Goal: Obtain resource: Download file/media

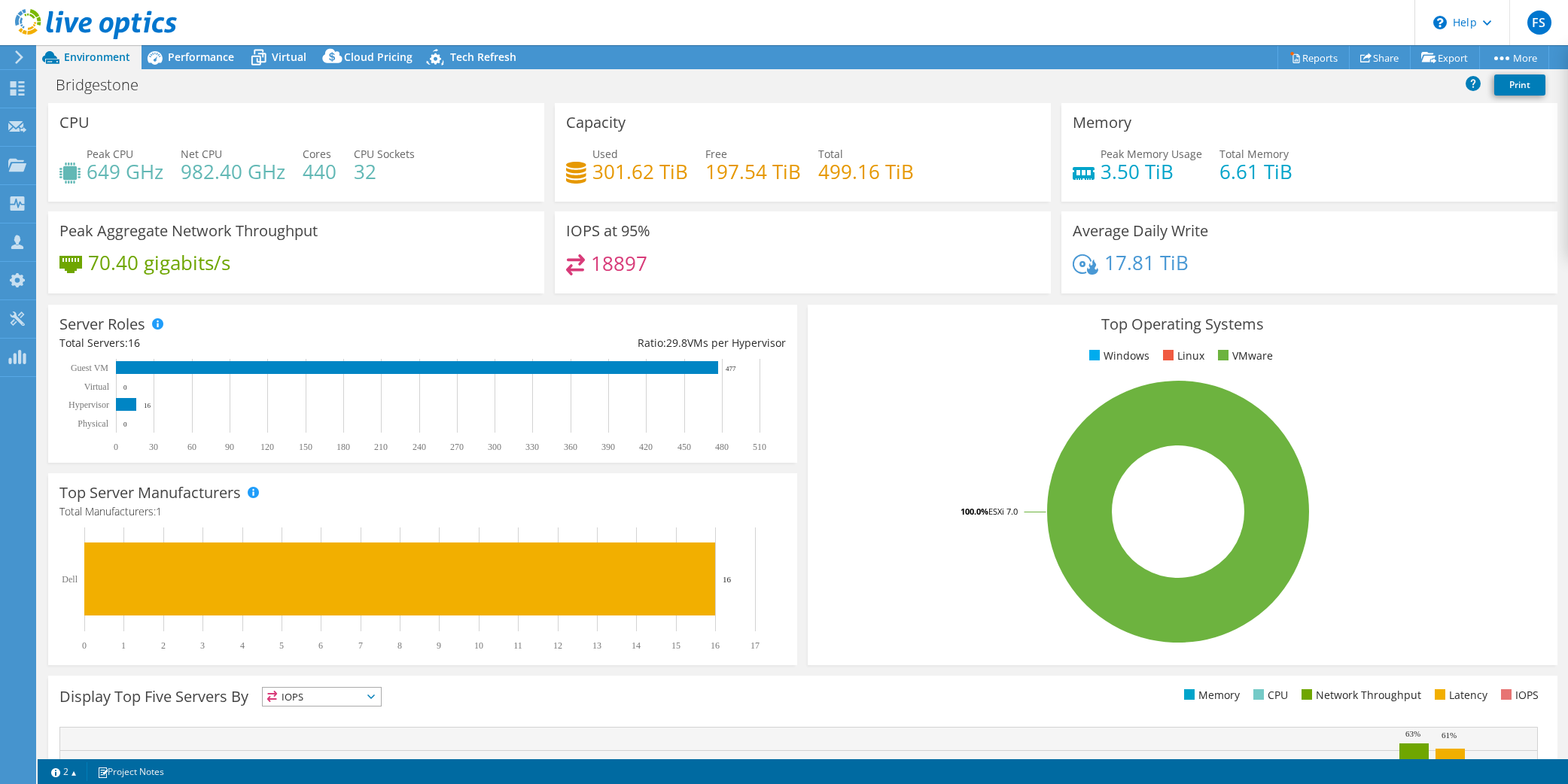
select select "USD"
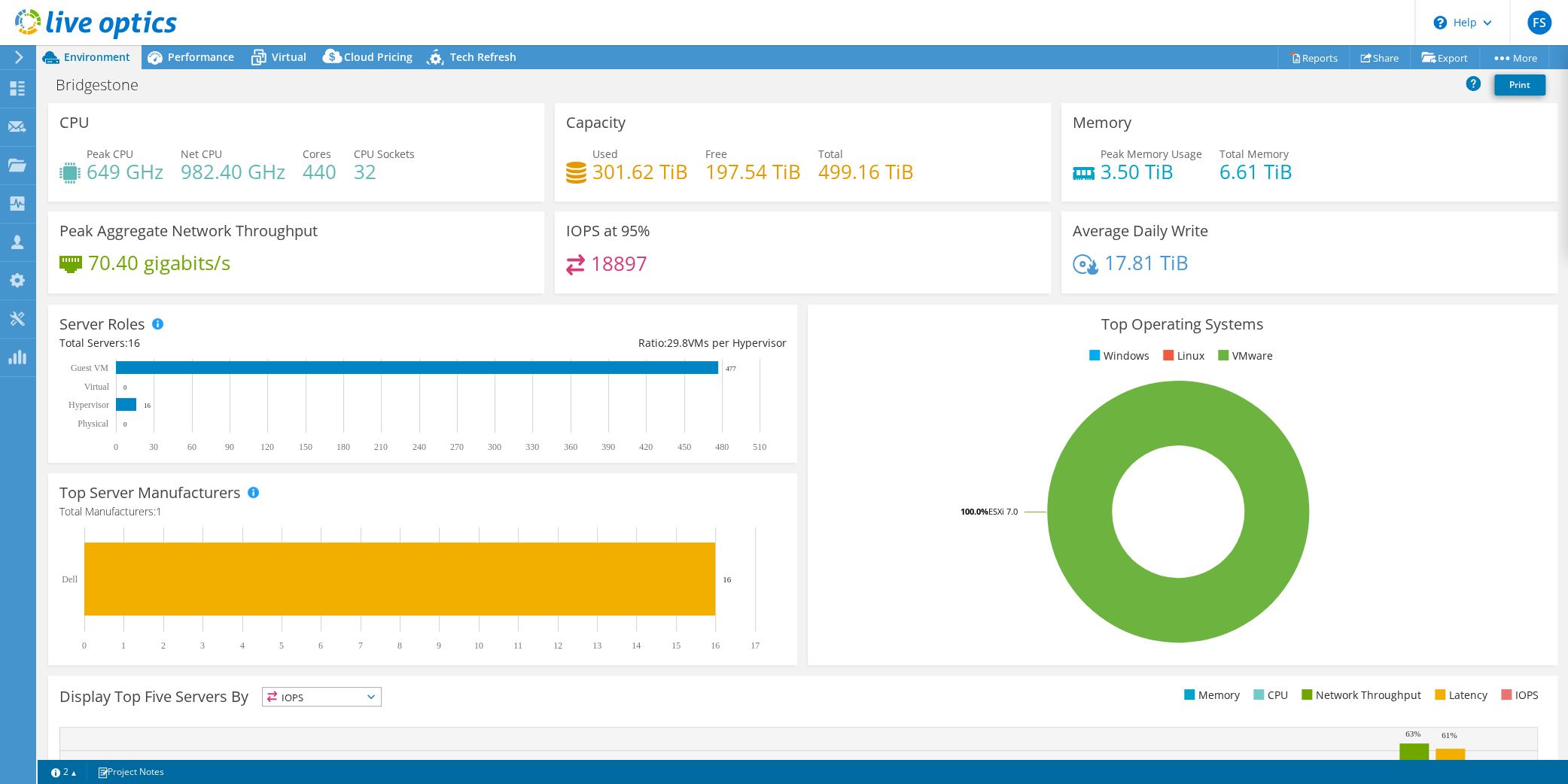
click at [721, 343] on div "Ratio: 29.8 VMs per Hypervisor" at bounding box center [605, 343] width 364 height 17
click at [1326, 783] on section "Warnings Messages Queue Depth is not recorded from VMware VCenter servers and w…" at bounding box center [802, 771] width 1530 height 25
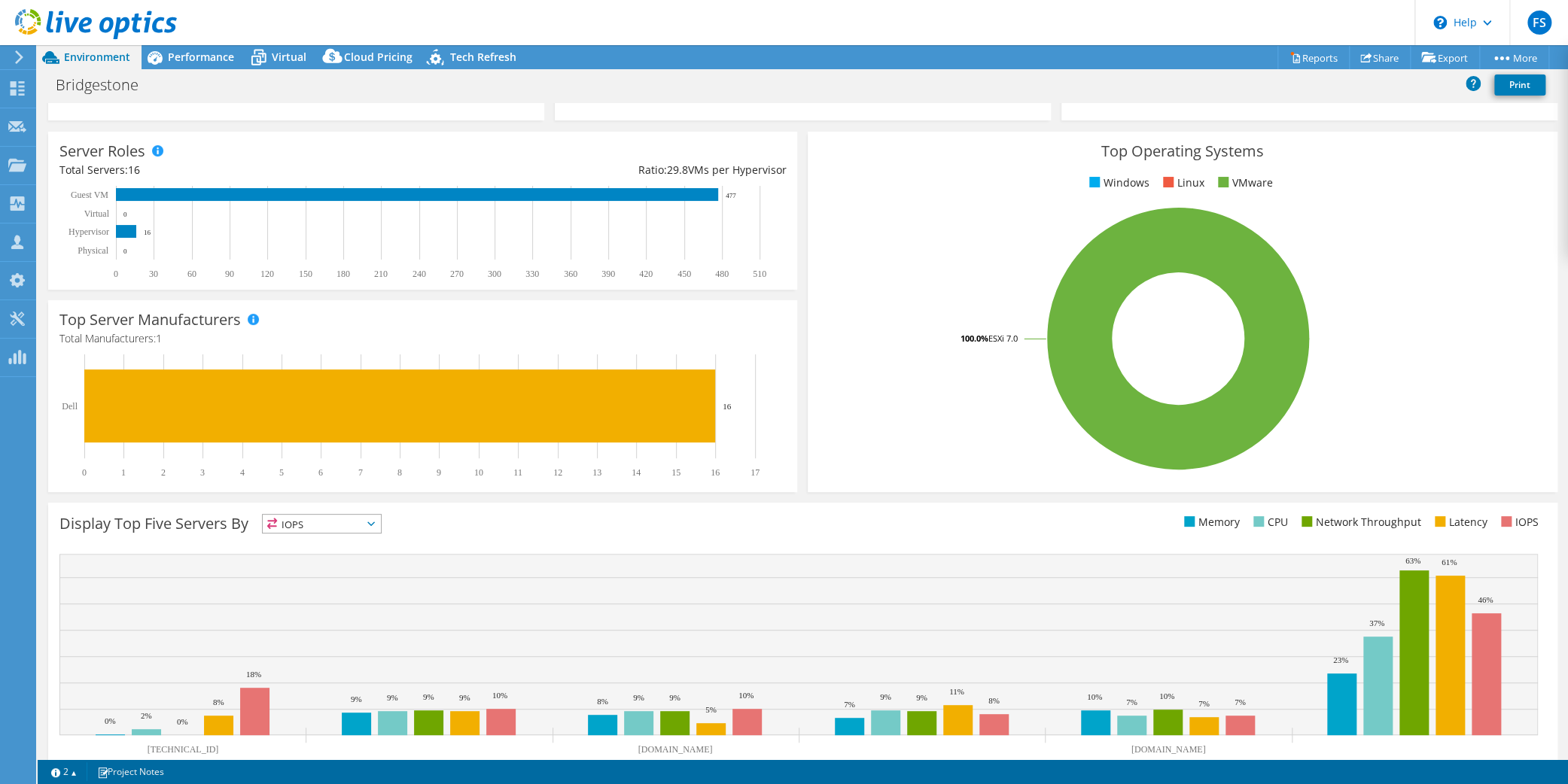
scroll to position [220, 0]
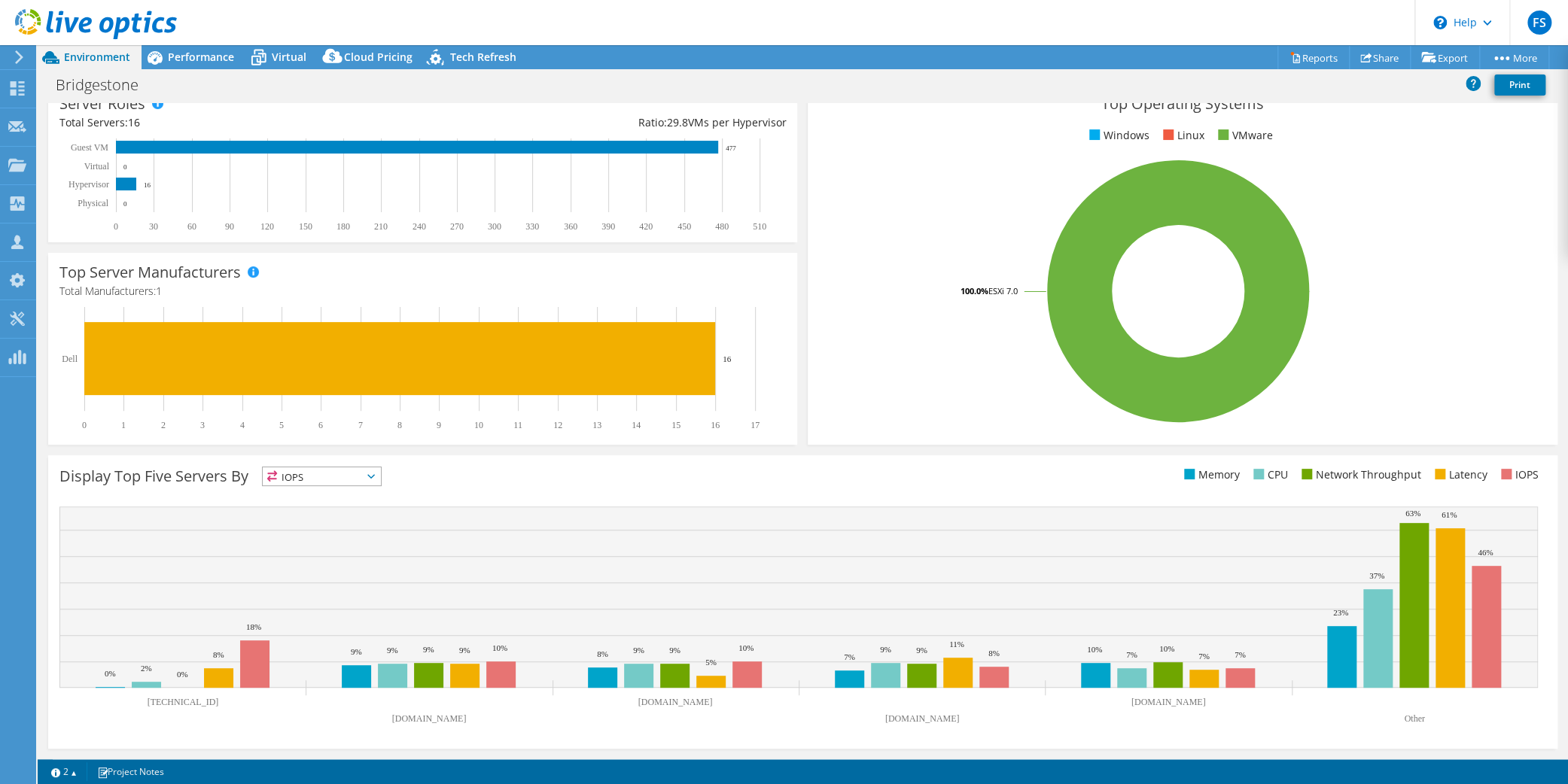
click at [353, 476] on span "IOPS" at bounding box center [322, 476] width 118 height 18
click at [322, 575] on li "Latency" at bounding box center [322, 580] width 118 height 21
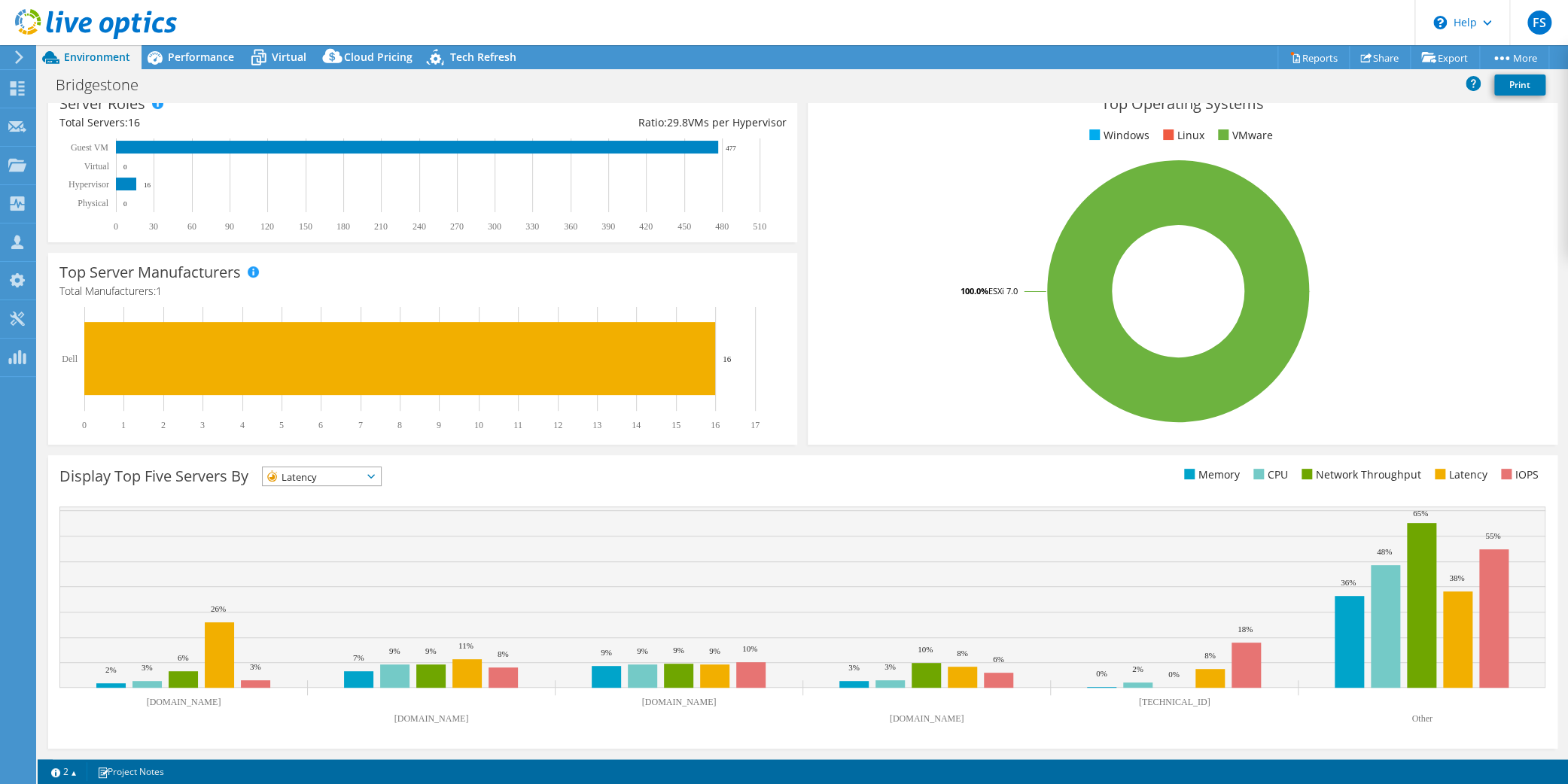
scroll to position [0, 0]
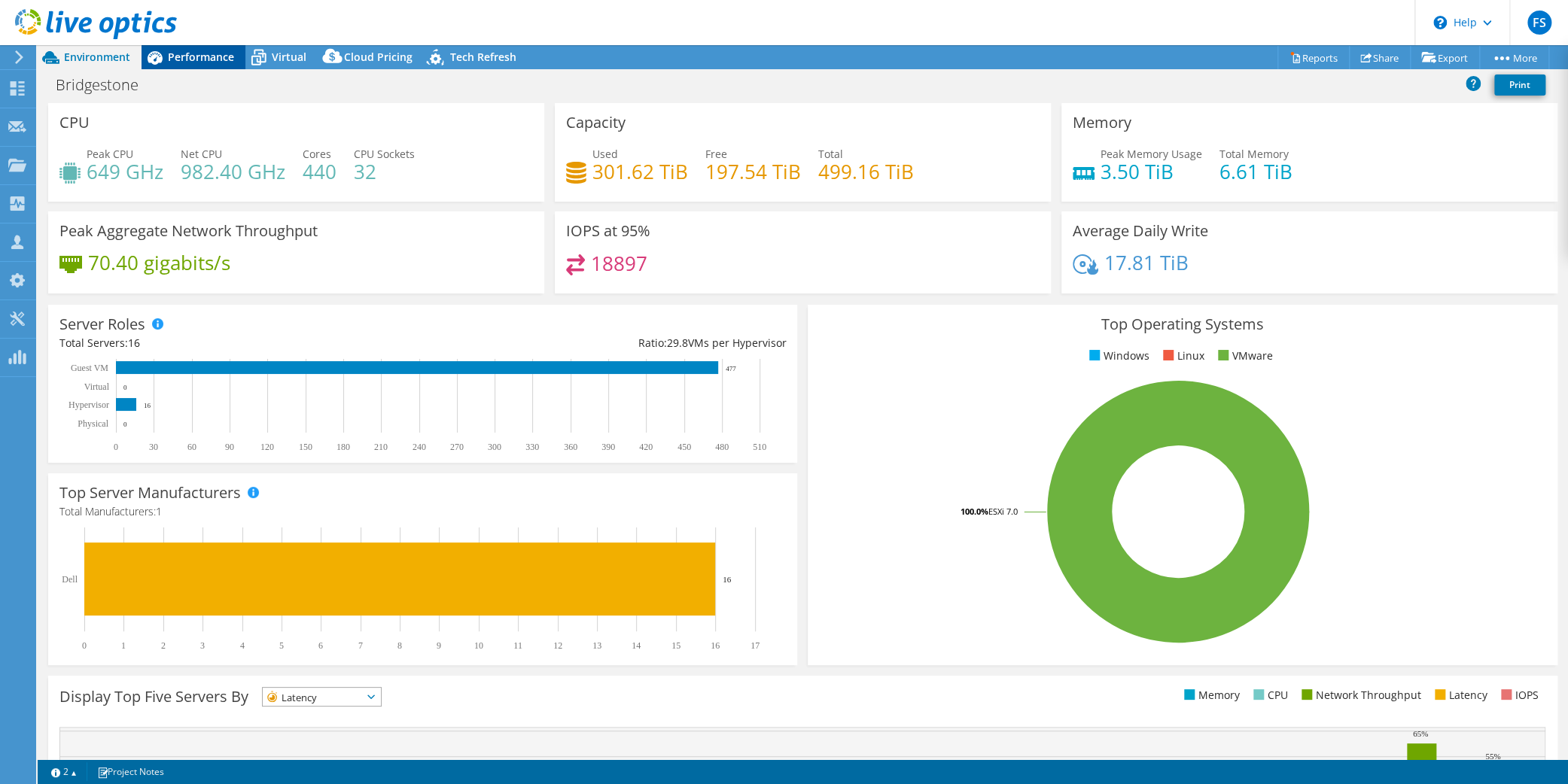
click at [187, 57] on span "Performance" at bounding box center [200, 57] width 66 height 14
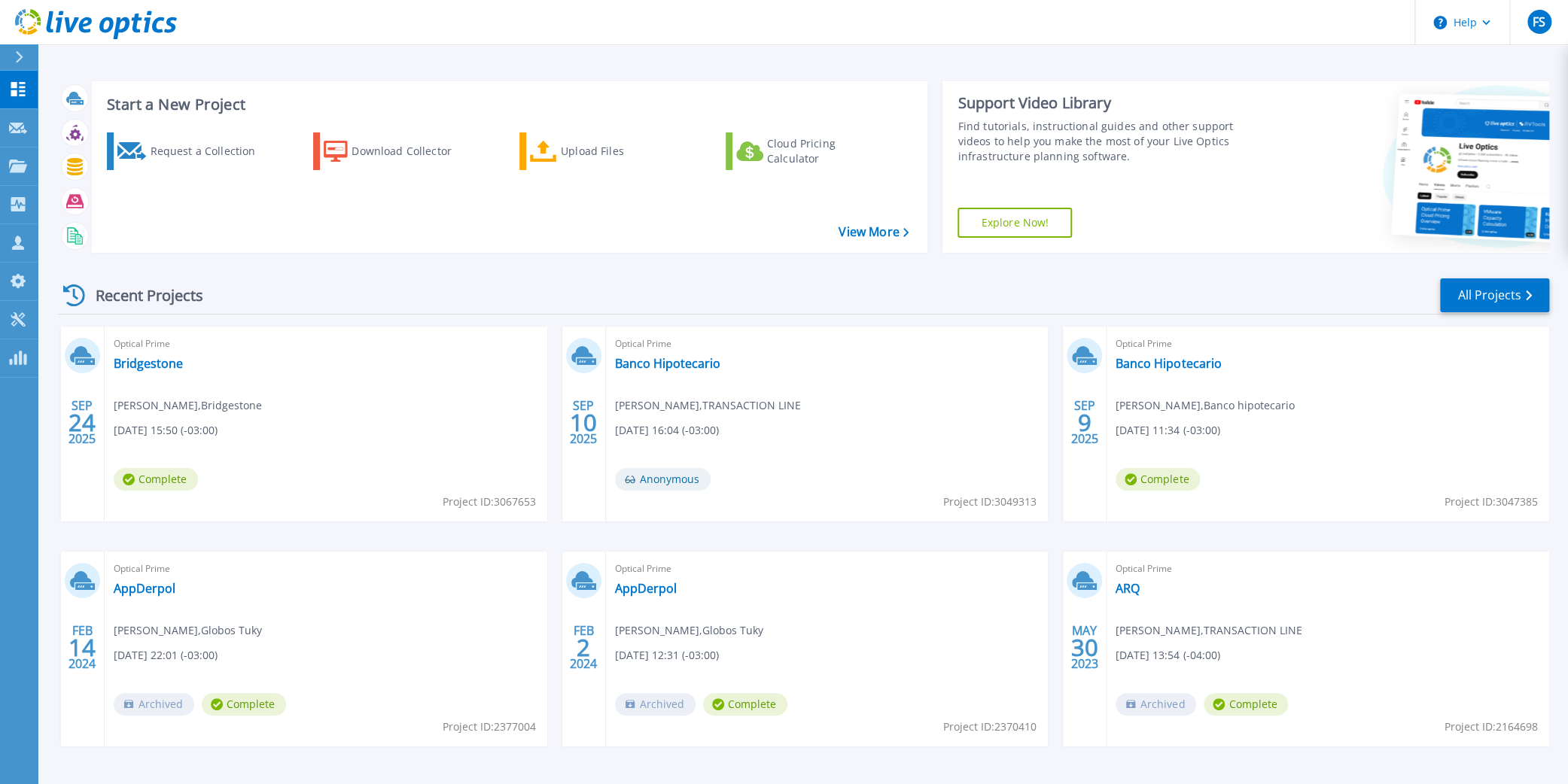
click at [15, 58] on div at bounding box center [26, 57] width 24 height 26
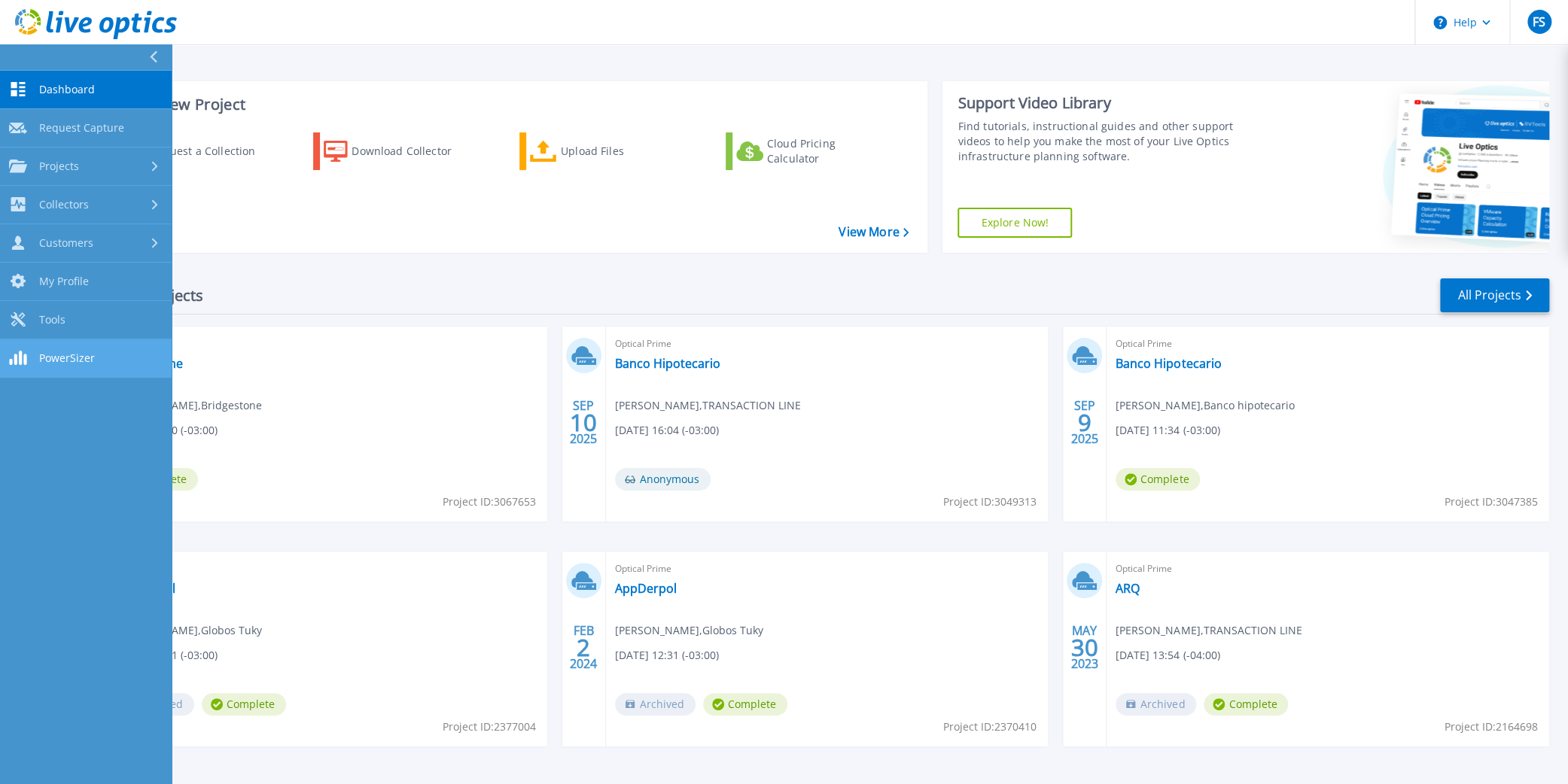
click at [62, 360] on span "PowerSizer" at bounding box center [67, 357] width 56 height 14
click at [77, 24] on icon at bounding box center [96, 24] width 162 height 31
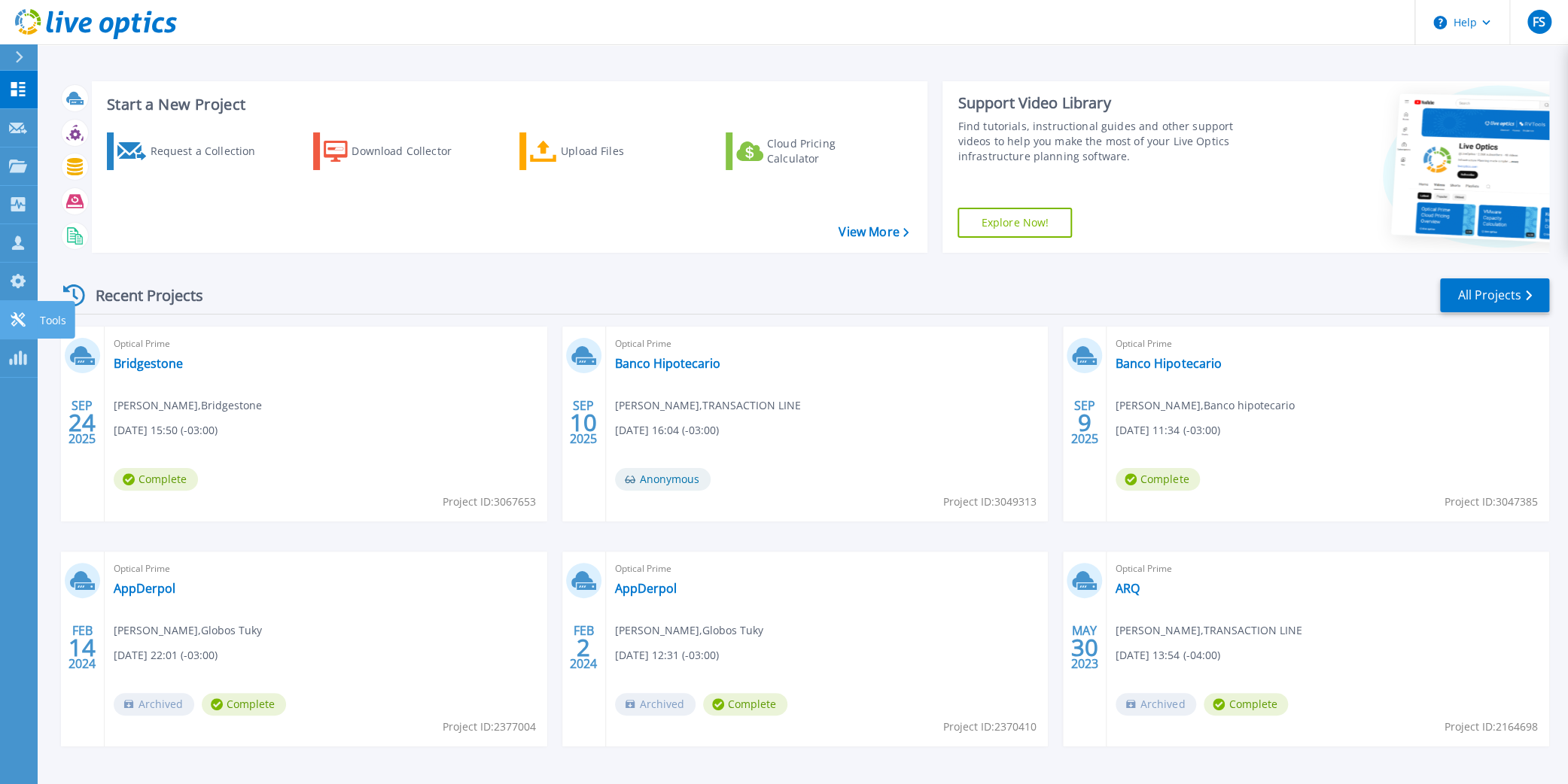
click at [20, 324] on icon at bounding box center [18, 319] width 14 height 14
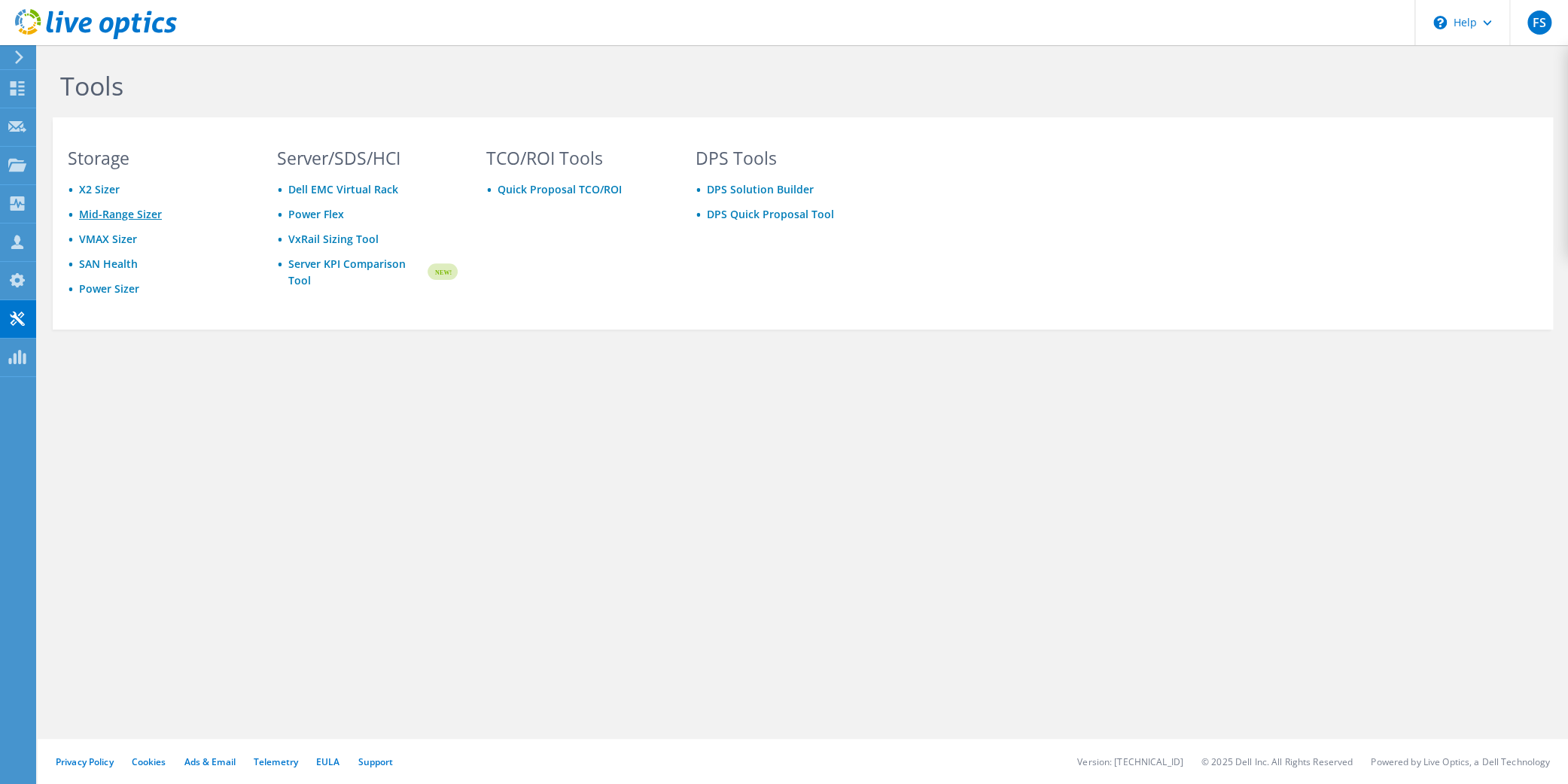
click at [128, 210] on link "Mid-Range Sizer" at bounding box center [120, 214] width 83 height 14
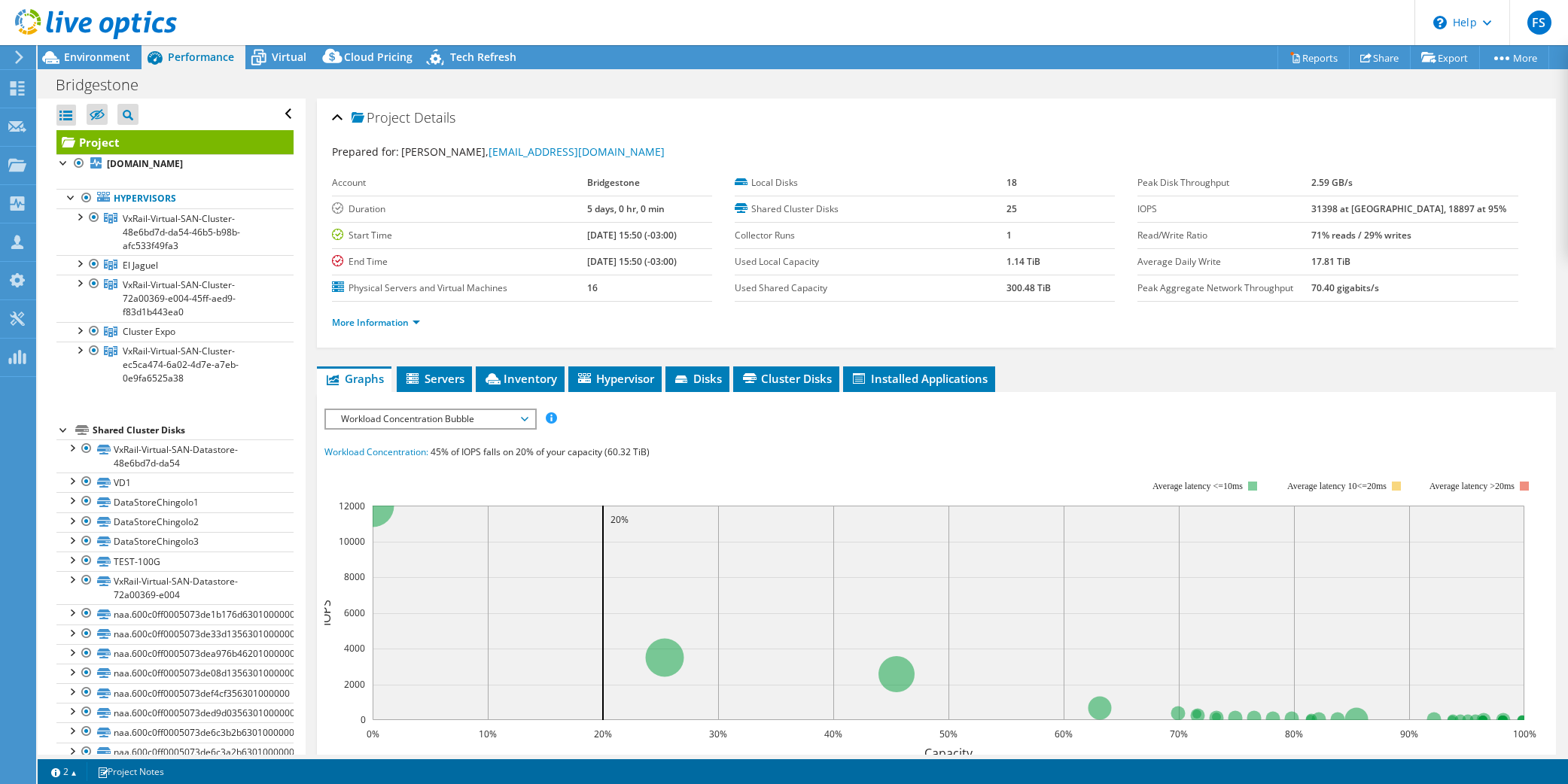
select select "USD"
click at [1313, 58] on link "Reports" at bounding box center [1313, 57] width 73 height 23
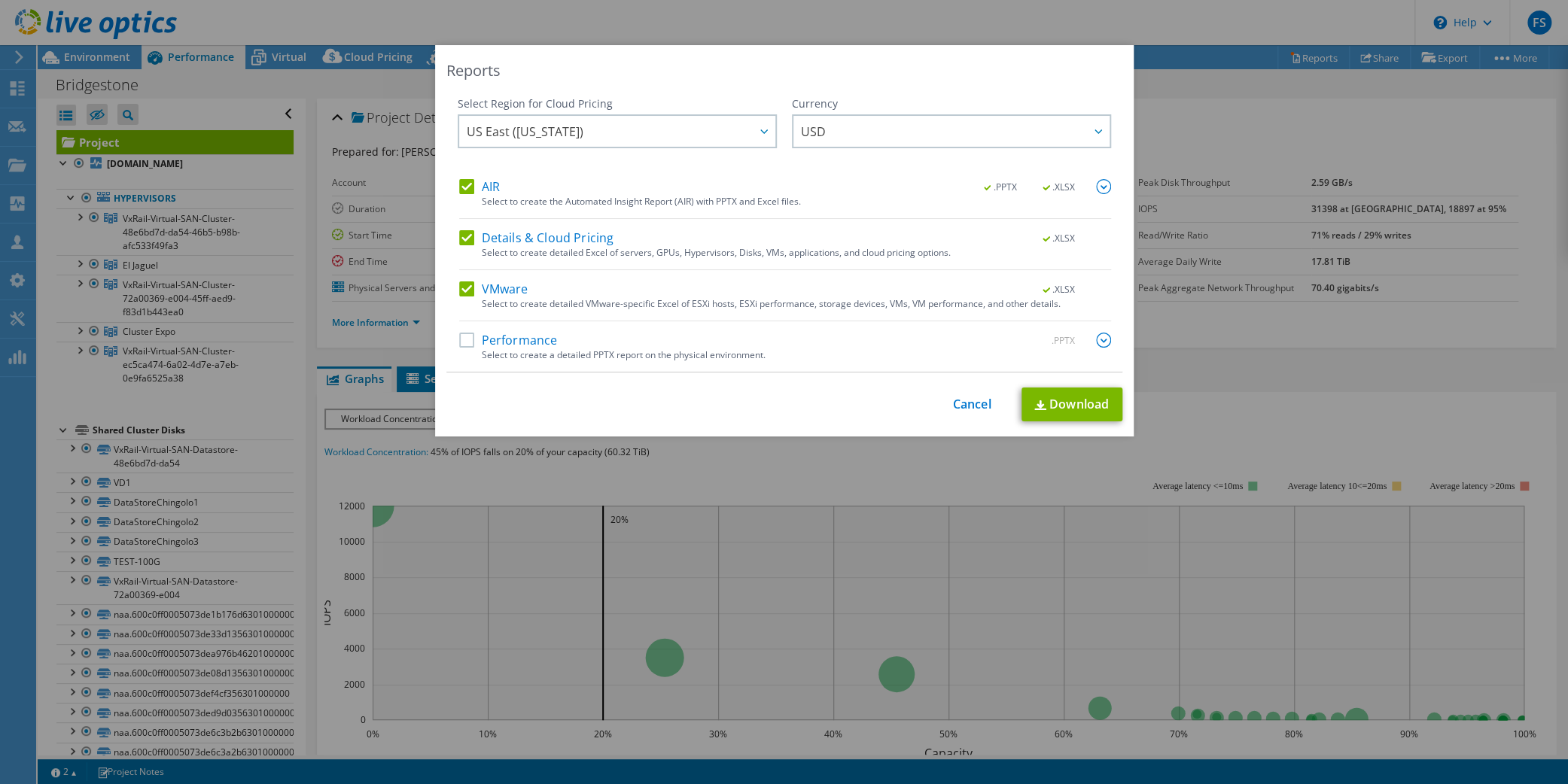
click at [472, 341] on label "Performance" at bounding box center [508, 340] width 99 height 15
click at [0, 0] on input "Performance" at bounding box center [0, 0] width 0 height 0
click at [470, 239] on label "Details & Cloud Pricing" at bounding box center [536, 238] width 155 height 15
click at [0, 0] on input "Details & Cloud Pricing" at bounding box center [0, 0] width 0 height 0
click at [468, 187] on label "AIR" at bounding box center [479, 186] width 41 height 15
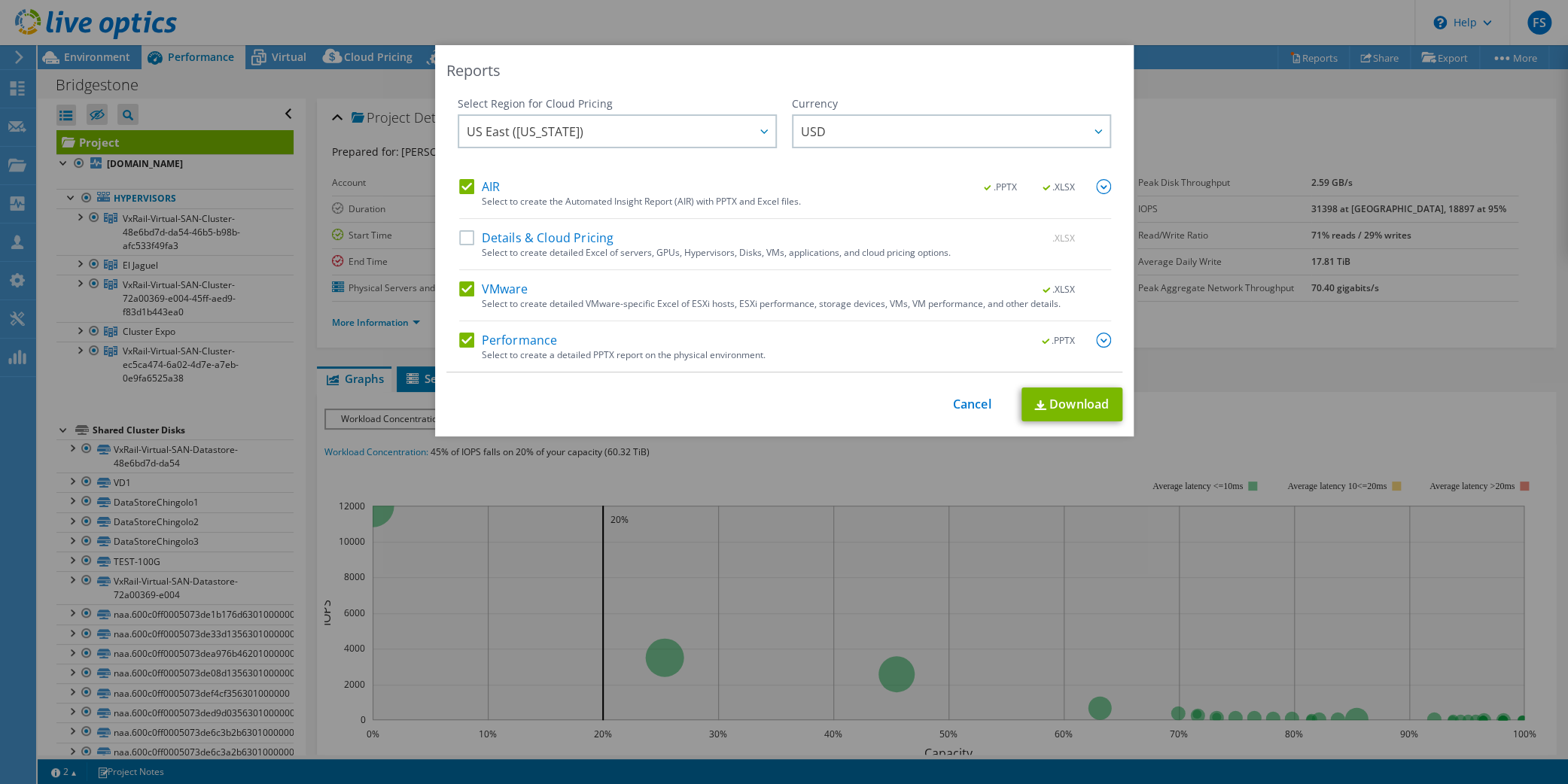
click at [0, 0] on input "AIR" at bounding box center [0, 0] width 0 height 0
click at [466, 286] on label "VMware" at bounding box center [493, 289] width 69 height 15
click at [0, 0] on input "VMware" at bounding box center [0, 0] width 0 height 0
click at [1057, 404] on link "Download" at bounding box center [1072, 404] width 101 height 33
